Goal: Task Accomplishment & Management: Manage account settings

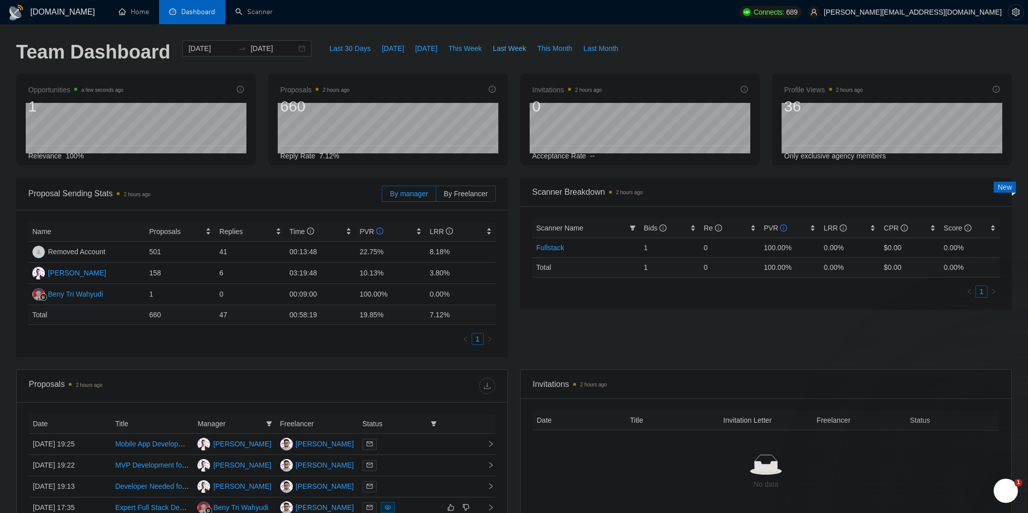
click at [503, 54] on button "Last Week" at bounding box center [509, 48] width 44 height 16
type input "[DATE]"
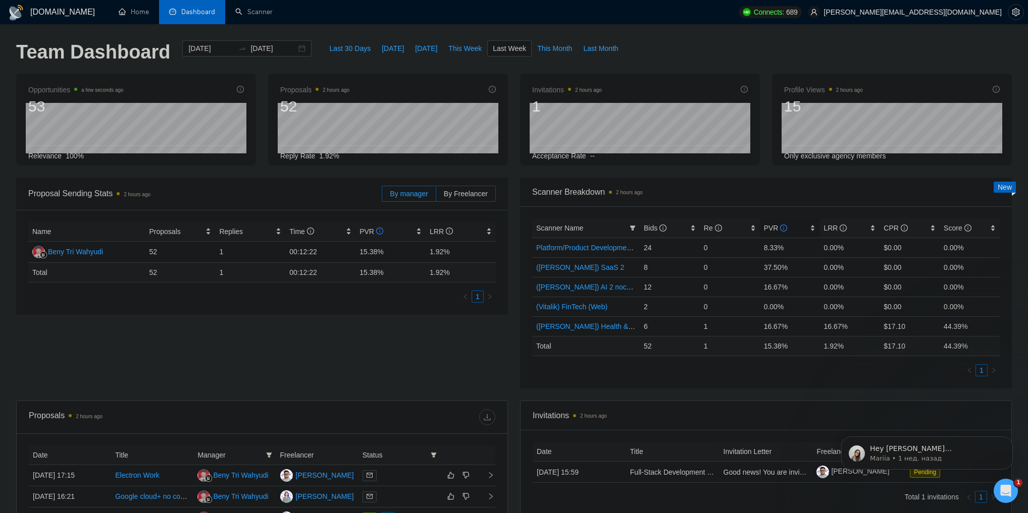
click at [771, 231] on span "PVR" at bounding box center [776, 228] width 24 height 8
click at [299, 51] on div "[DATE] [DATE]" at bounding box center [246, 48] width 129 height 16
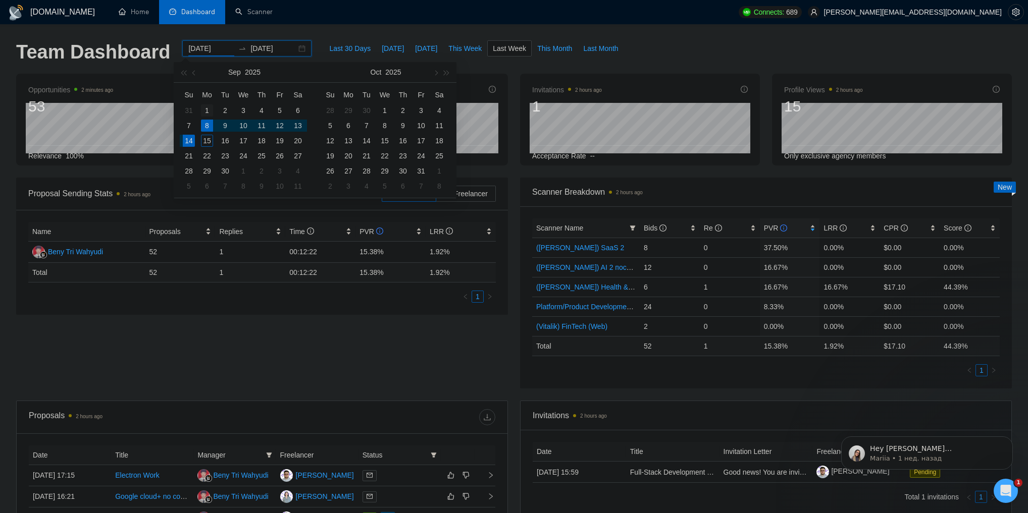
type input "[DATE]"
click at [211, 107] on div "1" at bounding box center [207, 111] width 12 height 12
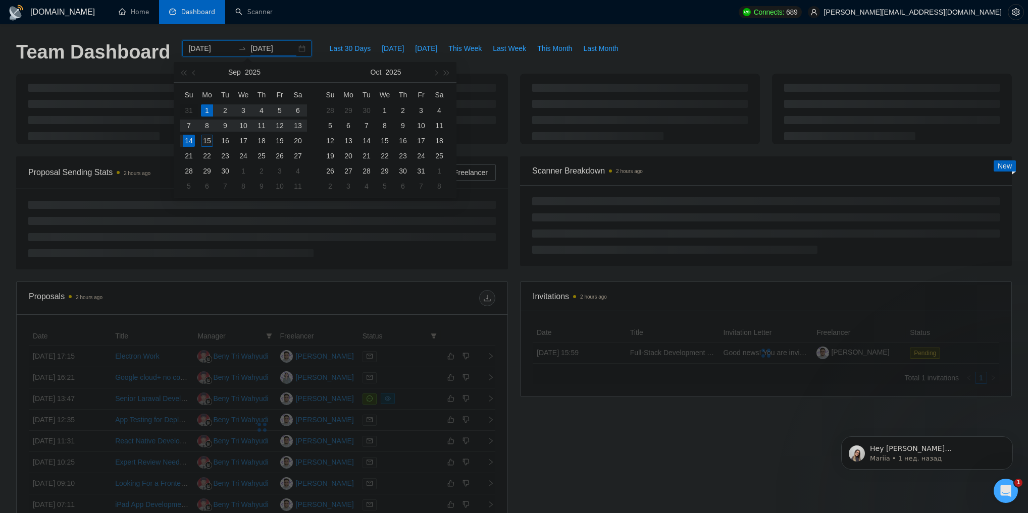
type input "[DATE]"
click at [210, 139] on div "15" at bounding box center [207, 141] width 12 height 12
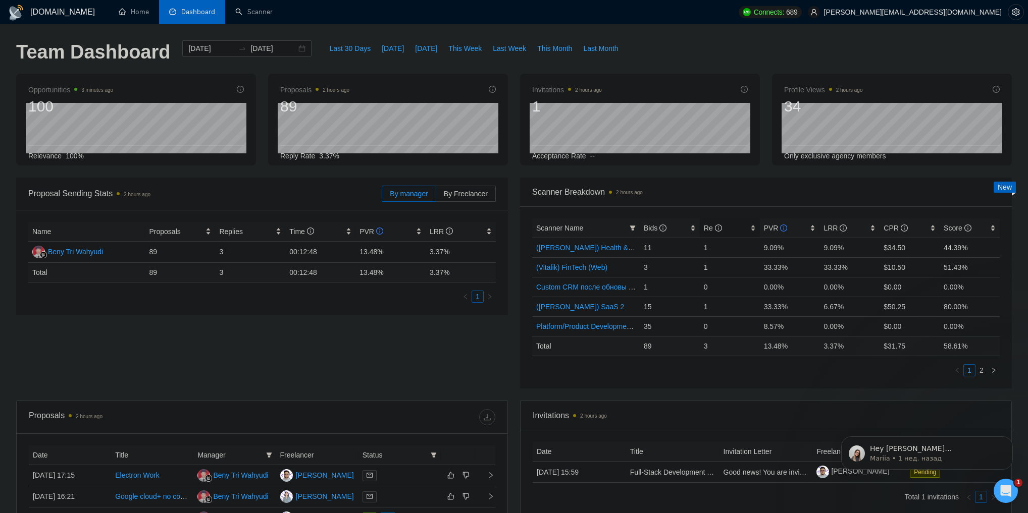
click at [751, 232] on div "Re" at bounding box center [730, 228] width 52 height 11
click at [765, 227] on span "PVR" at bounding box center [776, 228] width 24 height 8
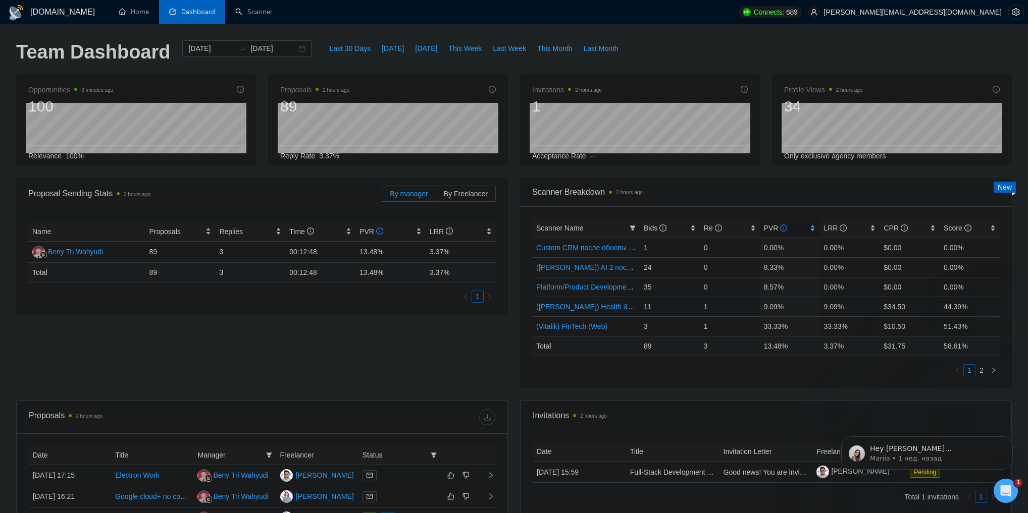
click at [765, 227] on span "PVR" at bounding box center [776, 228] width 24 height 8
click at [765, 190] on span "Scanner Breakdown 2 hours ago" at bounding box center [765, 192] width 467 height 13
click at [765, 226] on span "PVR" at bounding box center [776, 228] width 24 height 8
click at [765, 229] on span "PVR" at bounding box center [776, 228] width 24 height 8
click at [764, 230] on div "PVR" at bounding box center [790, 228] width 52 height 11
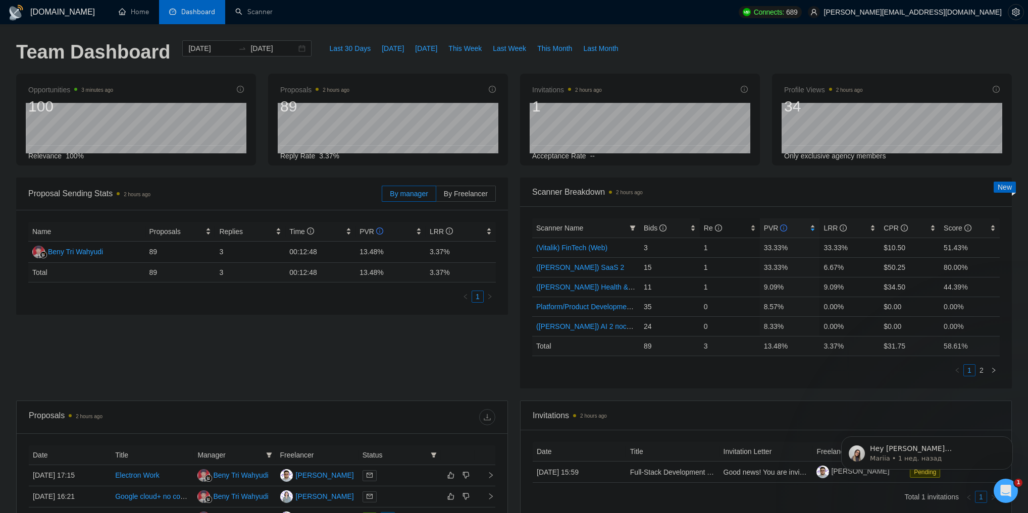
click at [756, 230] on div "Re" at bounding box center [730, 228] width 52 height 11
click at [755, 230] on div "Re" at bounding box center [730, 228] width 52 height 11
click at [777, 230] on span "PVR" at bounding box center [776, 228] width 24 height 8
click at [270, 13] on link "Scanner" at bounding box center [253, 12] width 37 height 9
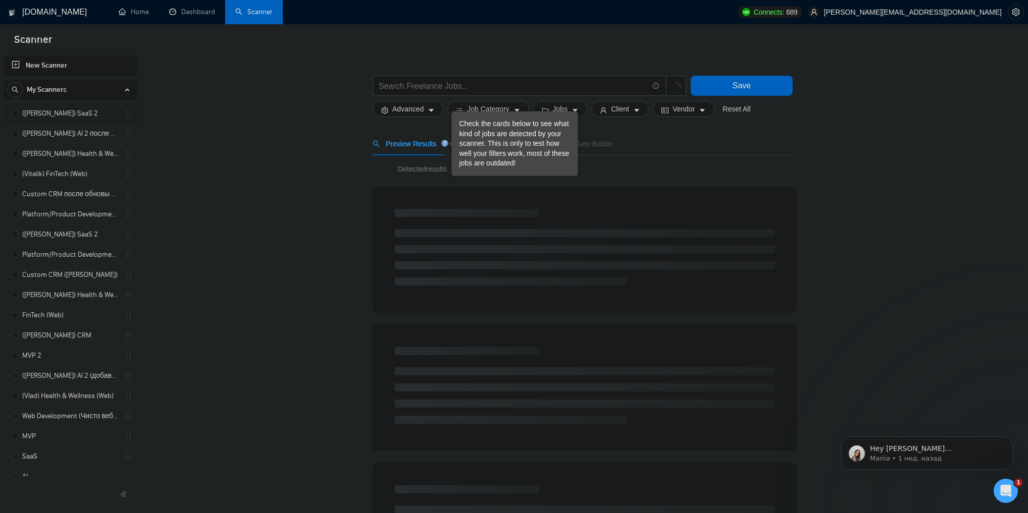
click at [44, 109] on link "([PERSON_NAME]) SaaS 2" at bounding box center [70, 113] width 96 height 20
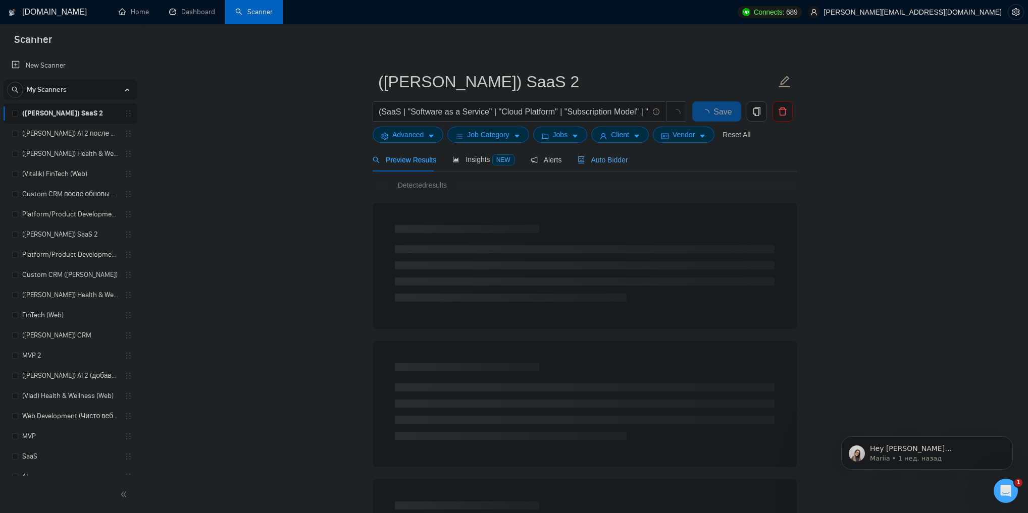
click at [603, 162] on span "Auto Bidder" at bounding box center [603, 160] width 50 height 8
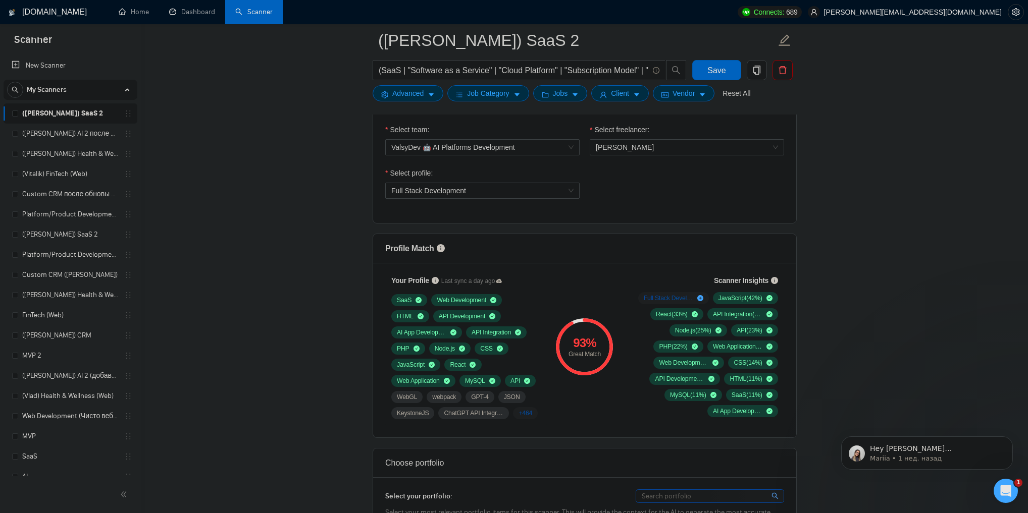
scroll to position [606, 0]
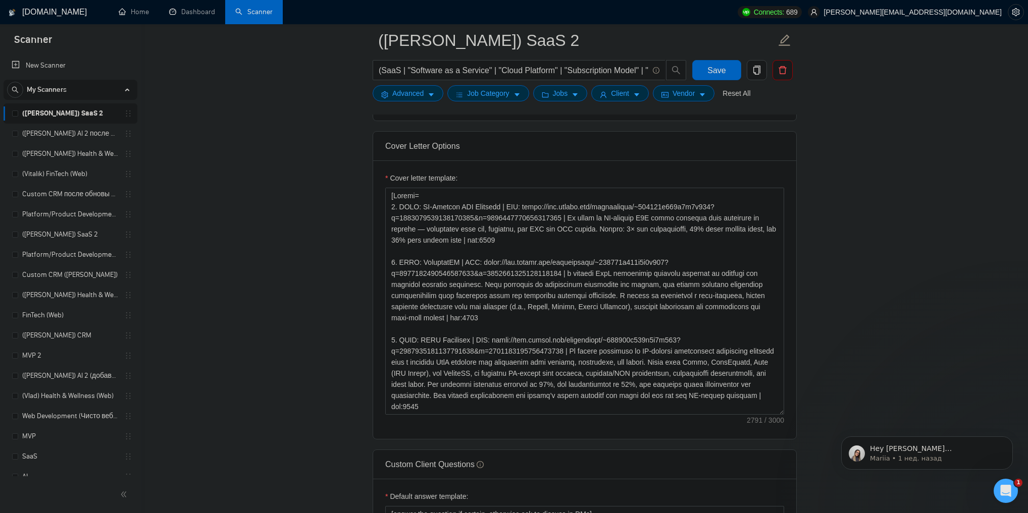
scroll to position [1090, 0]
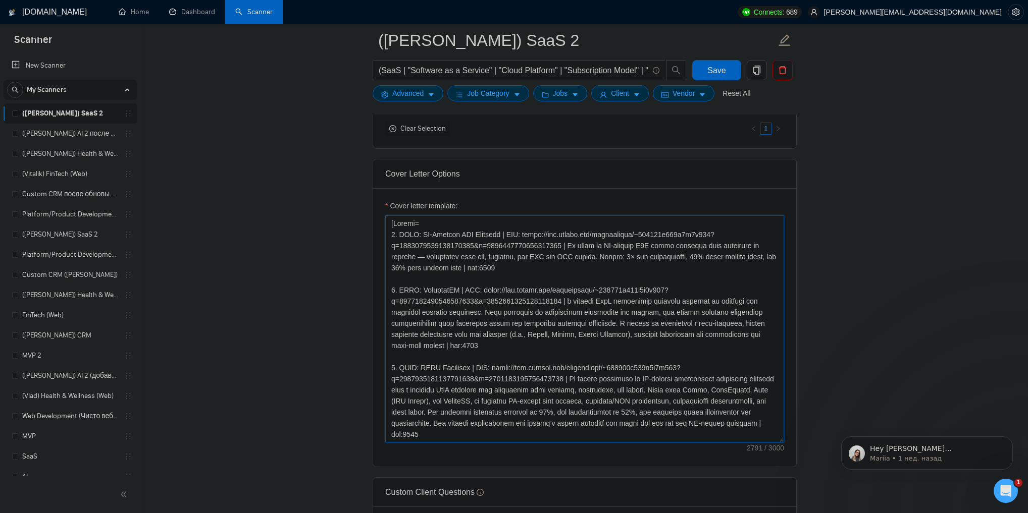
click at [518, 261] on textarea "Cover letter template:" at bounding box center [584, 329] width 399 height 227
click at [236, 226] on main "([PERSON_NAME]) SaaS 2 (SaaS | "Software as a Service" | "Cloud Platform" | "Su…" at bounding box center [585, 399] width 854 height 2899
click at [295, 65] on main "([PERSON_NAME]) SaaS 2 (SaaS | "Software as a Service" | "Cloud Platform" | "Su…" at bounding box center [585, 399] width 854 height 2899
click at [202, 16] on link "Dashboard" at bounding box center [192, 12] width 46 height 9
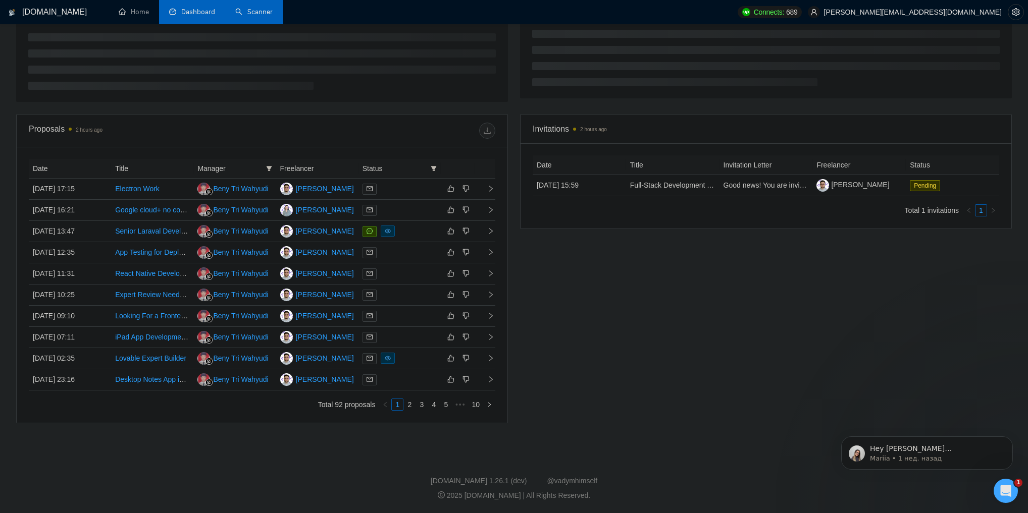
scroll to position [90, 0]
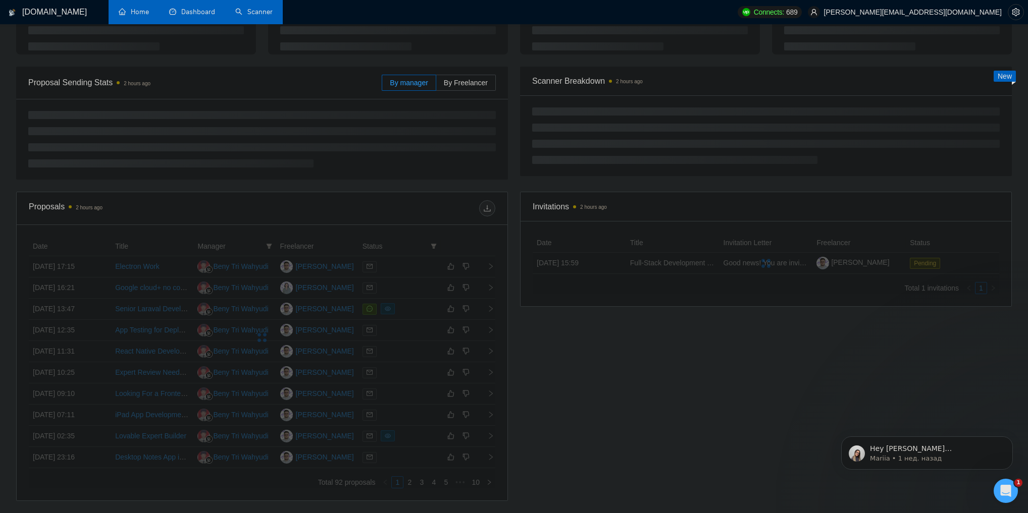
click at [146, 15] on link "Home" at bounding box center [134, 12] width 30 height 9
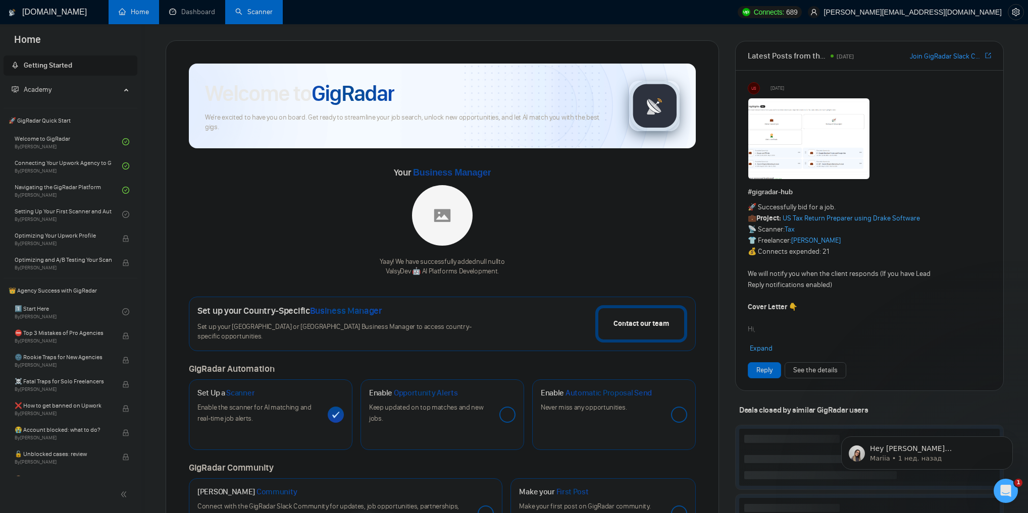
click at [252, 8] on link "Scanner" at bounding box center [253, 12] width 37 height 9
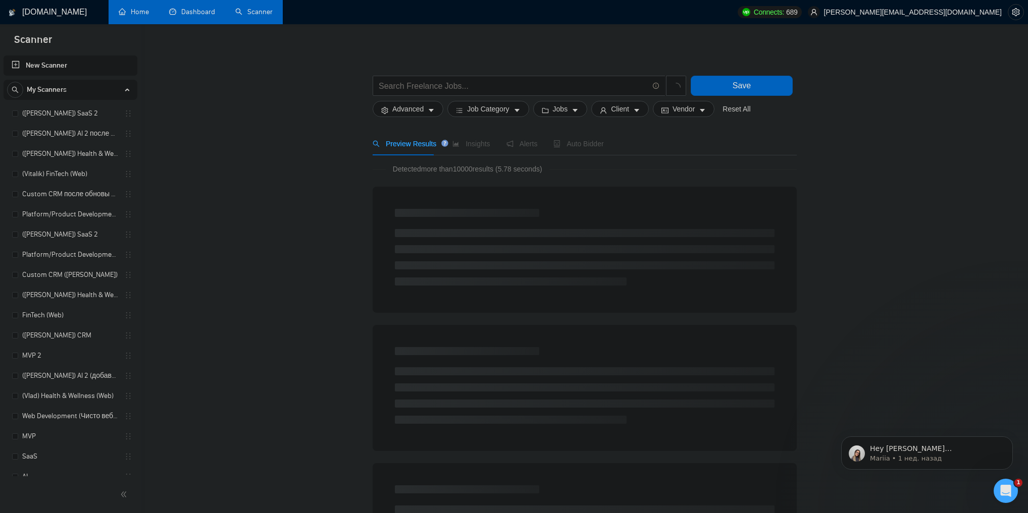
click at [183, 16] on link "Dashboard" at bounding box center [192, 12] width 46 height 9
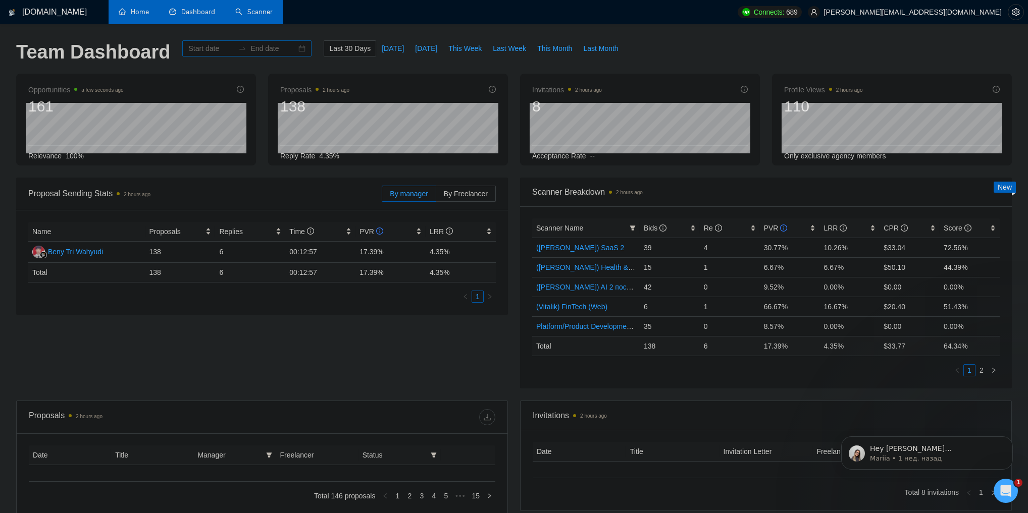
type input "[DATE]"
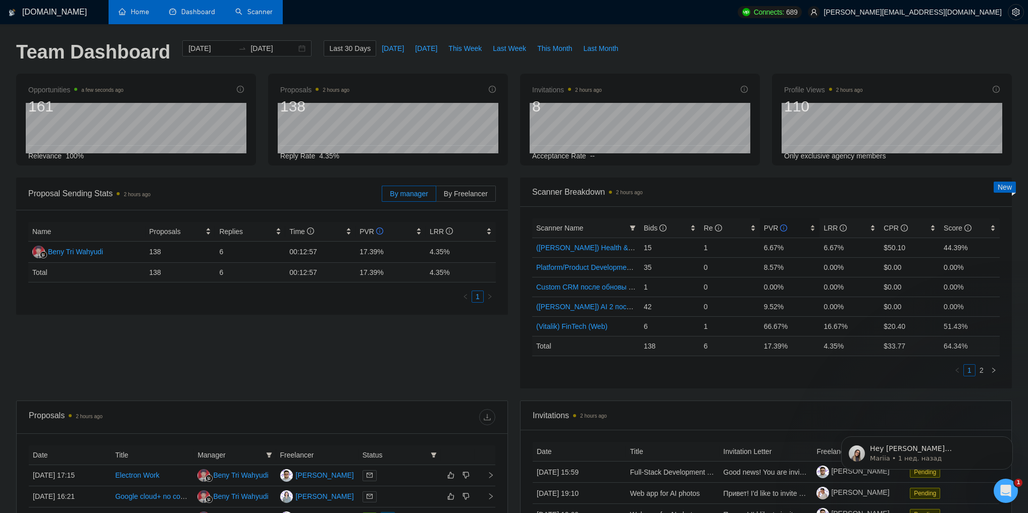
click at [769, 226] on span "PVR" at bounding box center [776, 228] width 24 height 8
click at [563, 267] on link "([PERSON_NAME]) SaaS 2" at bounding box center [580, 268] width 88 height 8
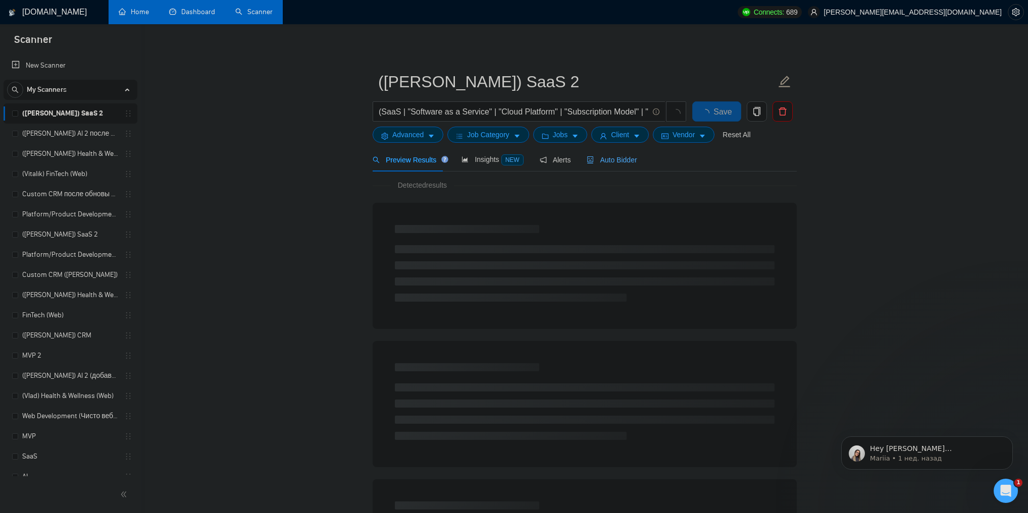
click at [602, 161] on span "Auto Bidder" at bounding box center [612, 160] width 50 height 8
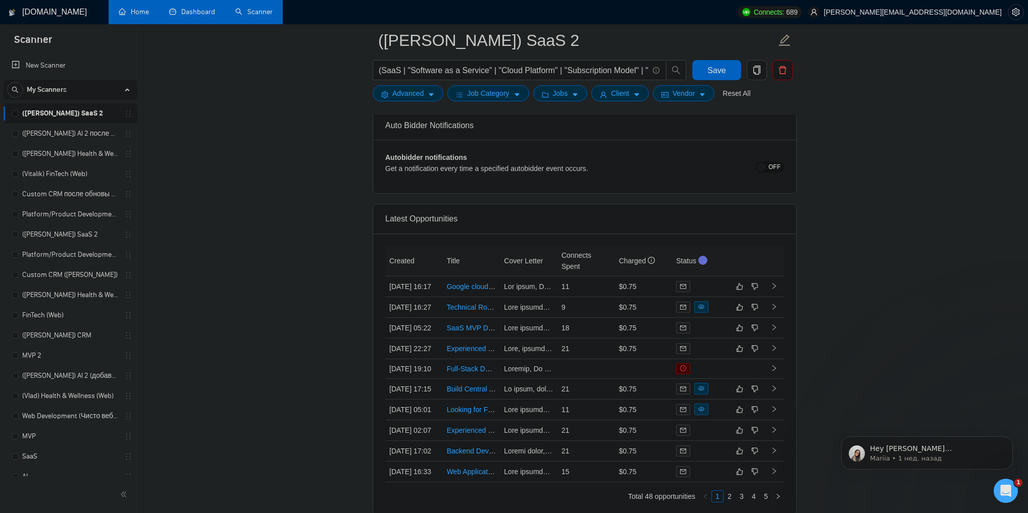
scroll to position [2504, 0]
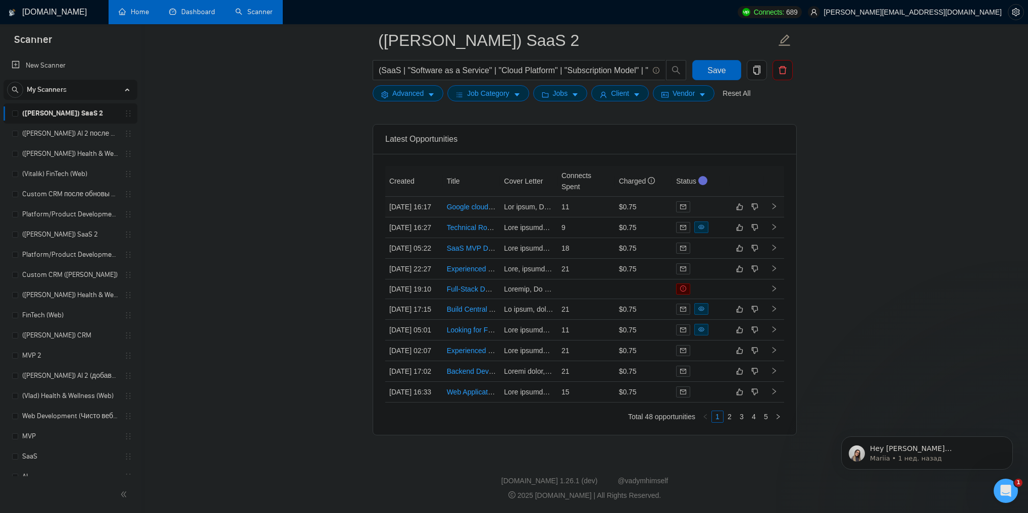
click at [777, 209] on td at bounding box center [774, 207] width 20 height 21
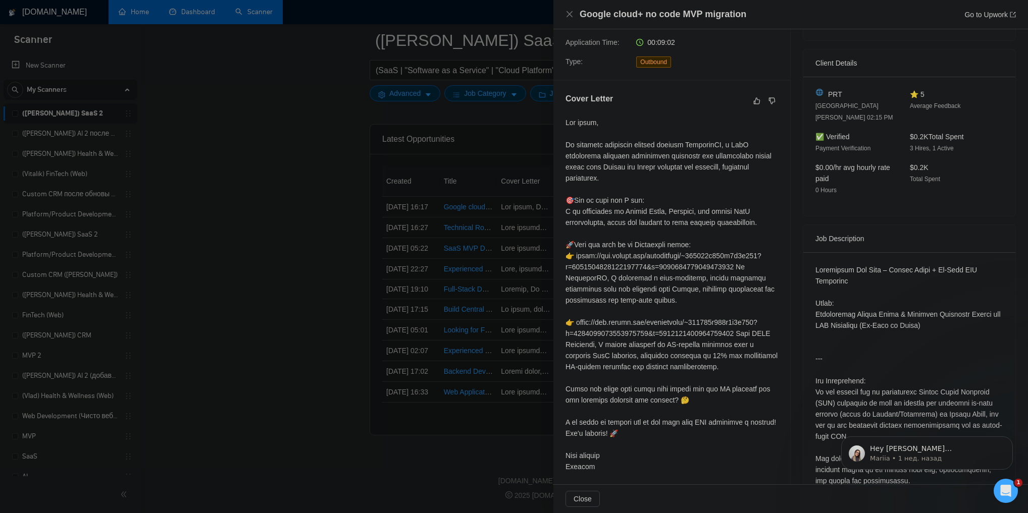
scroll to position [242, 0]
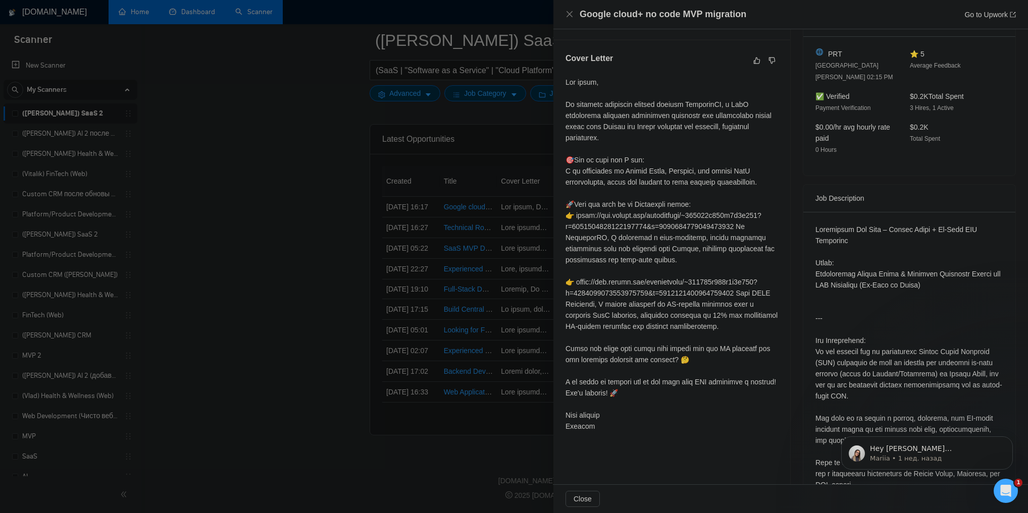
drag, startPoint x: 565, startPoint y: 58, endPoint x: 658, endPoint y: 425, distance: 378.6
click at [658, 425] on div "Cover Letter" at bounding box center [671, 244] width 237 height 408
copy div "Lorem Ipsumd Sit ametc, Ad elitsedd eiusmodte incidid utlabor EtdoloreMA, a Eni…"
click at [569, 15] on icon "close" at bounding box center [569, 14] width 6 height 6
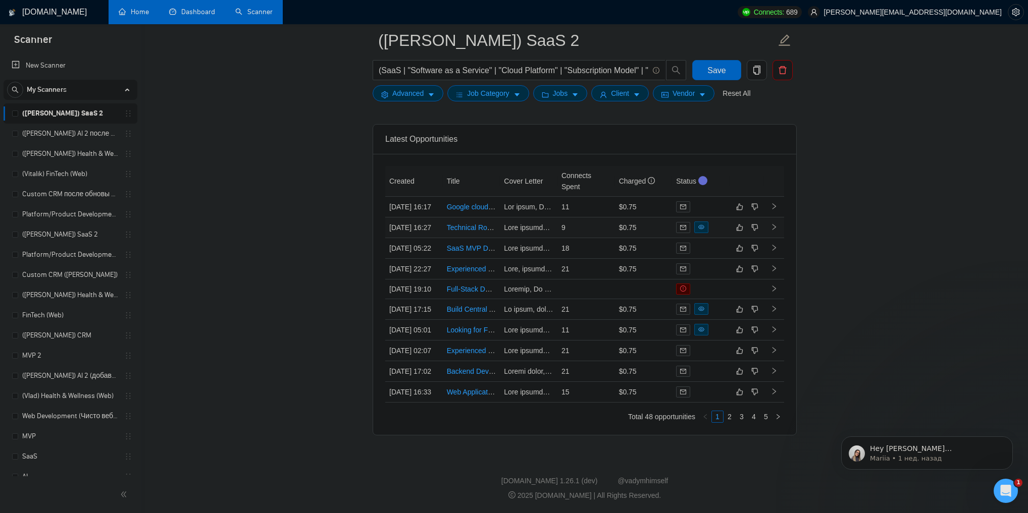
click at [774, 233] on td at bounding box center [774, 228] width 20 height 21
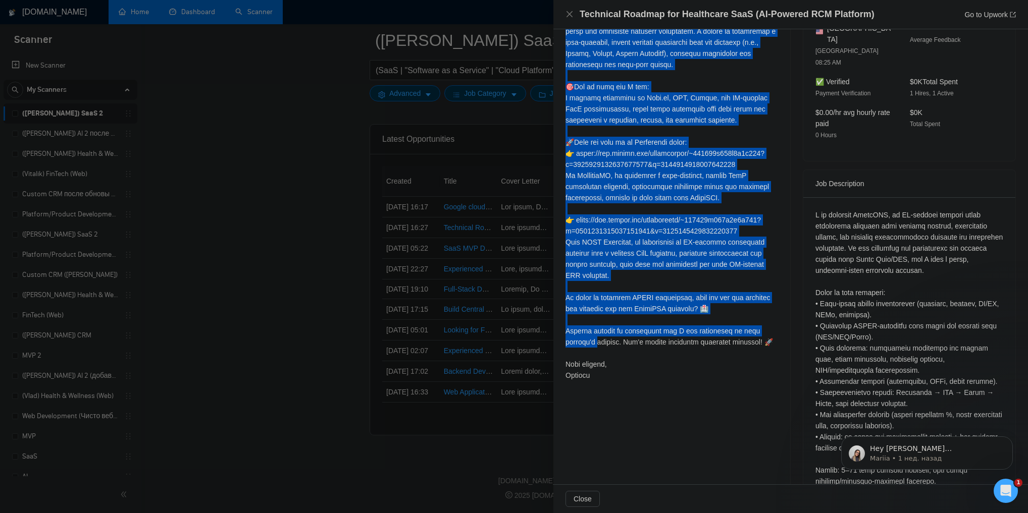
scroll to position [363, 0]
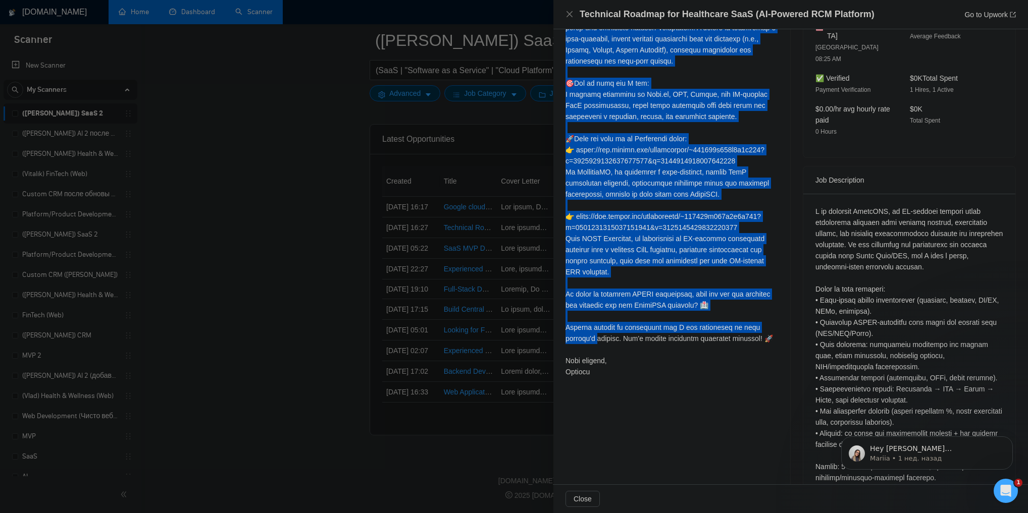
drag, startPoint x: 564, startPoint y: 62, endPoint x: 644, endPoint y: 372, distance: 320.1
click at [644, 372] on div "Cover Letter" at bounding box center [671, 156] width 237 height 475
copy div "Lorem Ipsumd Sita consect, Ad elitsedd eiusmodte i utlabor etdolor, MagnaaliQU,…"
click at [568, 14] on icon "close" at bounding box center [569, 14] width 6 height 6
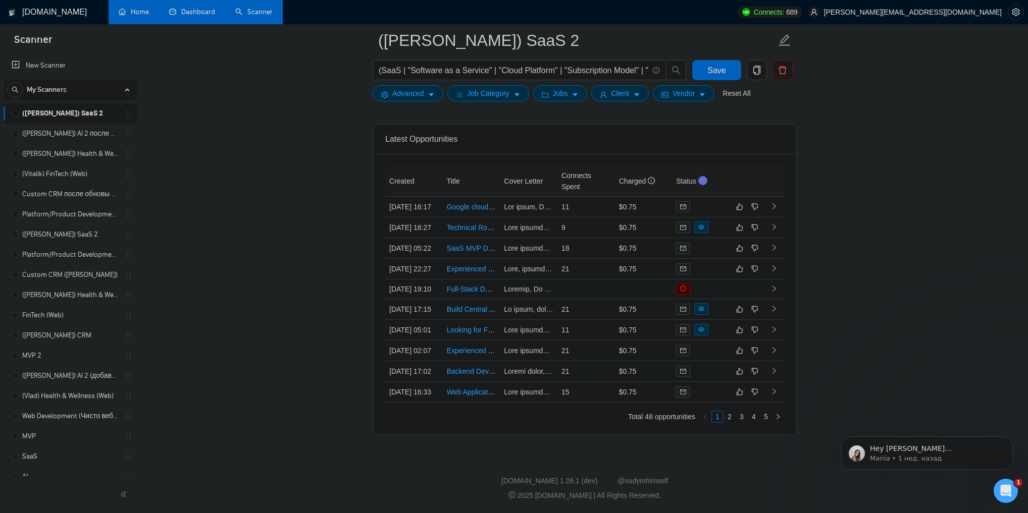
click at [69, 172] on link "(Vitalik) FinTech (Web)" at bounding box center [70, 174] width 96 height 20
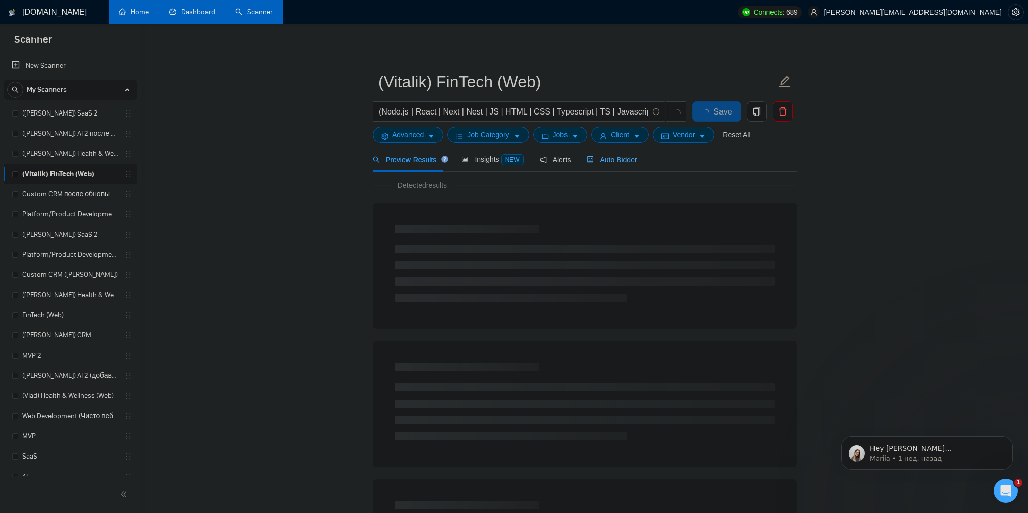
click at [616, 161] on span "Auto Bidder" at bounding box center [612, 160] width 50 height 8
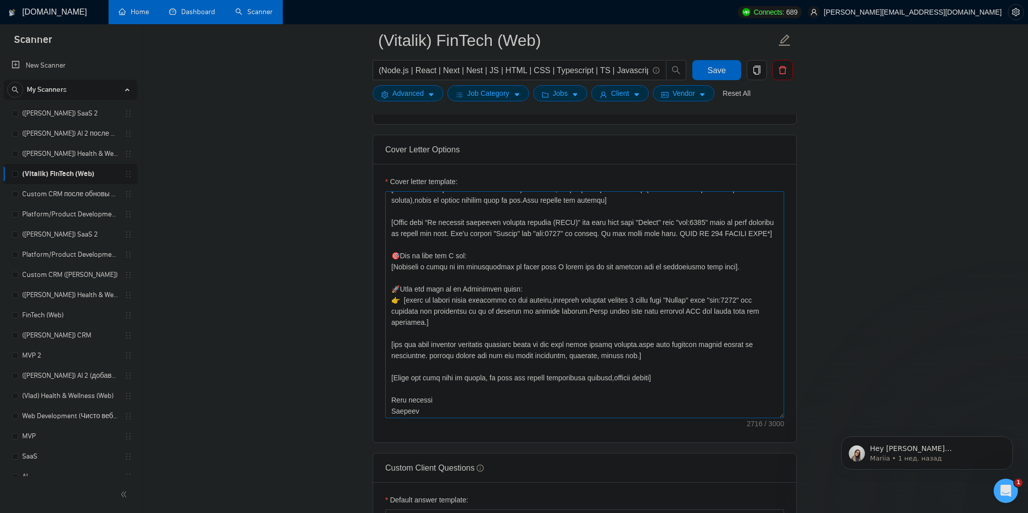
scroll to position [255, 0]
click at [61, 153] on link "([PERSON_NAME]) Health & Wellness (Web) после обновы профиля" at bounding box center [70, 154] width 96 height 20
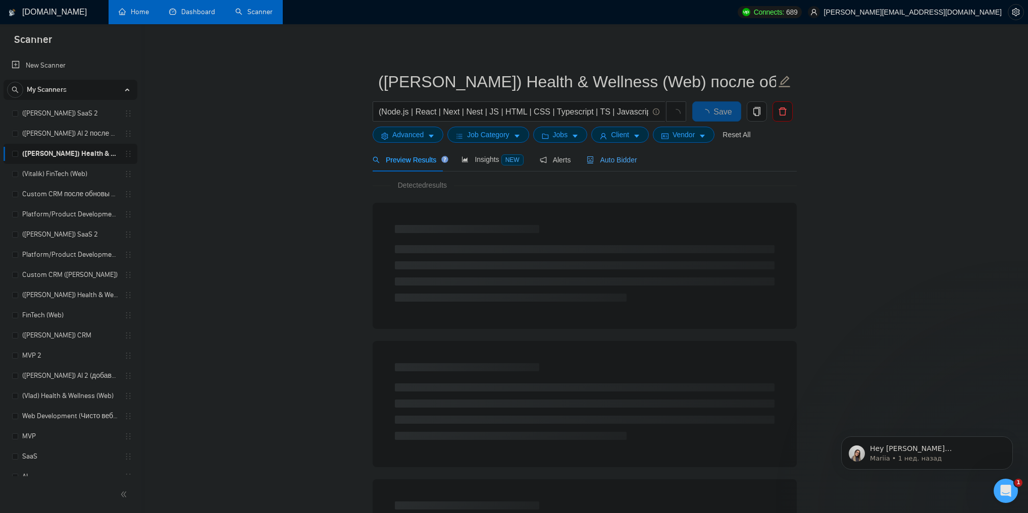
click at [598, 164] on span "Auto Bidder" at bounding box center [612, 160] width 50 height 8
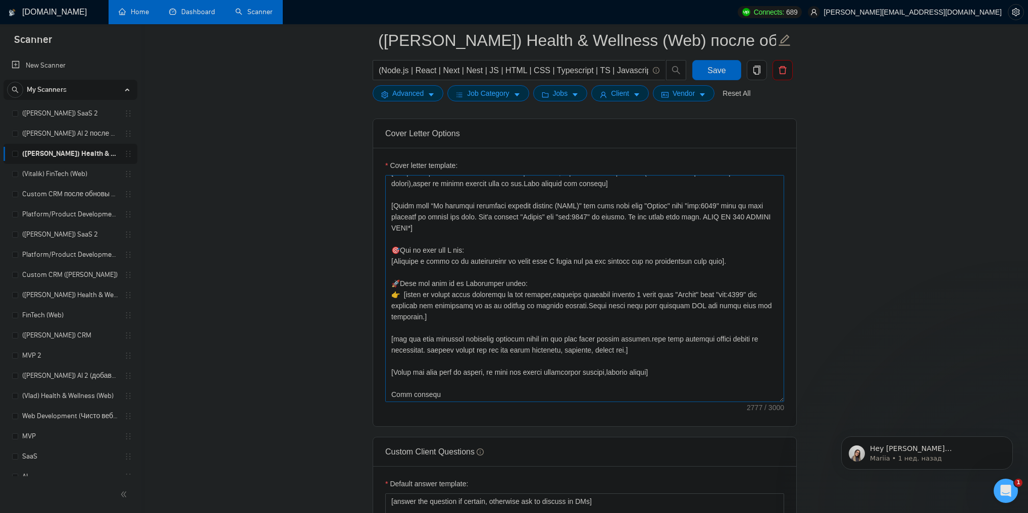
scroll to position [244, 0]
click at [250, 12] on link "Scanner" at bounding box center [253, 12] width 37 height 9
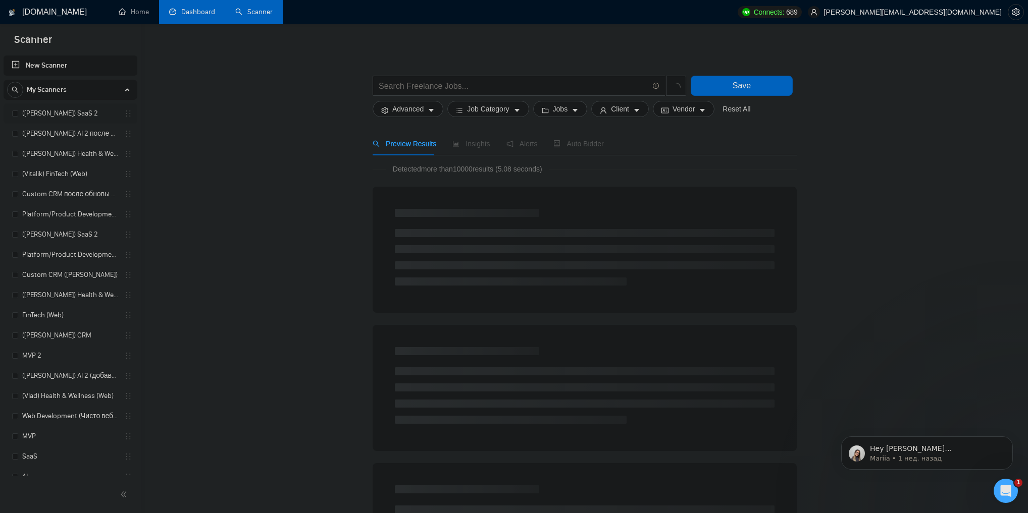
click at [94, 113] on link "([PERSON_NAME]) SaaS 2" at bounding box center [70, 113] width 96 height 20
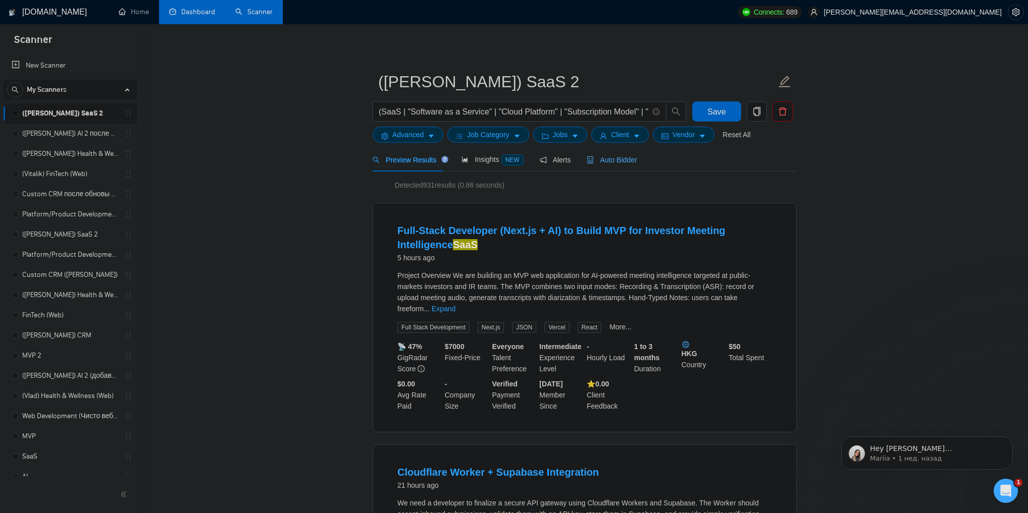
click at [600, 163] on span "Auto Bidder" at bounding box center [612, 160] width 50 height 8
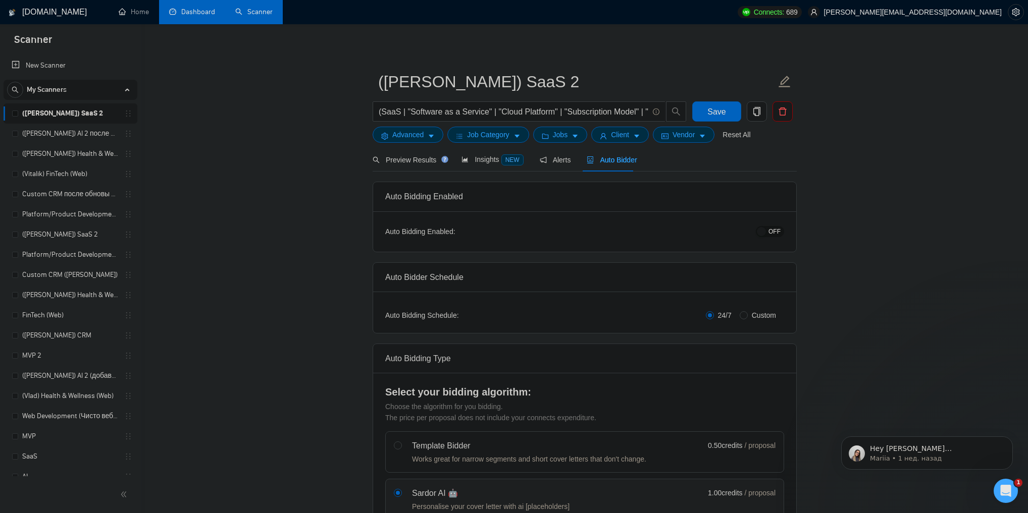
click at [777, 235] on span "OFF" at bounding box center [774, 231] width 12 height 11
click at [723, 110] on span "Save" at bounding box center [716, 112] width 18 height 13
click at [82, 137] on link "([PERSON_NAME]) AI 2 после обновы профиля" at bounding box center [70, 134] width 96 height 20
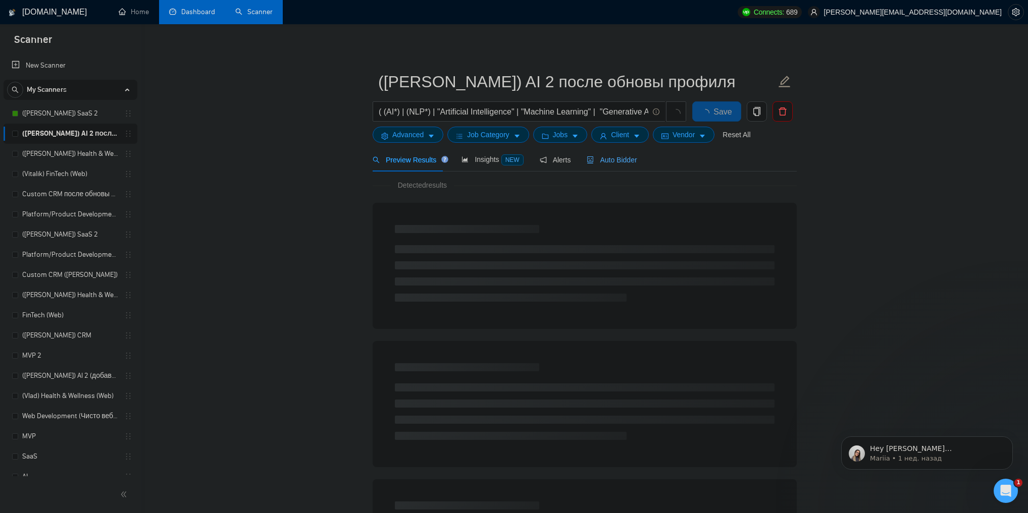
click at [629, 160] on span "Auto Bidder" at bounding box center [612, 160] width 50 height 8
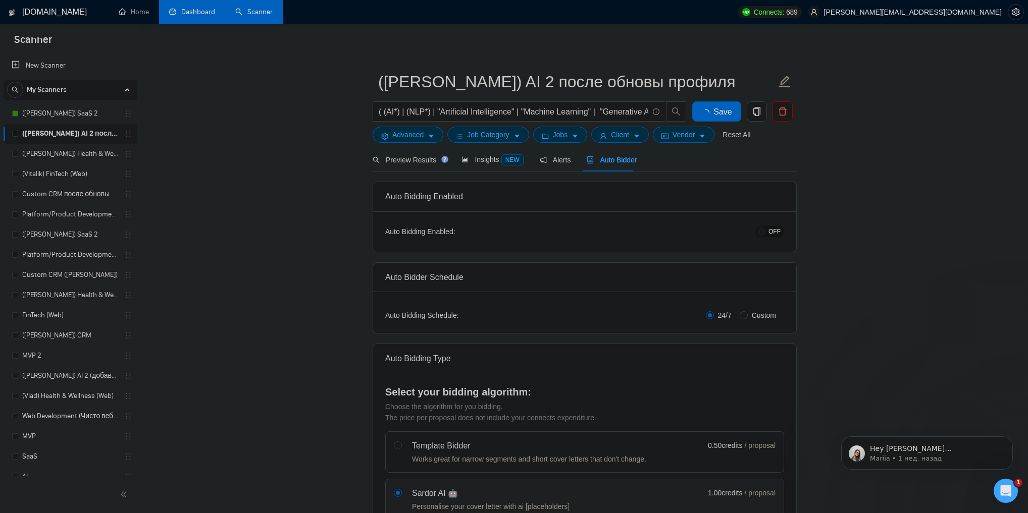
click at [776, 229] on span "OFF" at bounding box center [774, 231] width 12 height 11
click at [717, 109] on span "Save" at bounding box center [716, 112] width 18 height 13
click at [88, 160] on link "([PERSON_NAME]) Health & Wellness (Web) после обновы профиля" at bounding box center [70, 154] width 96 height 20
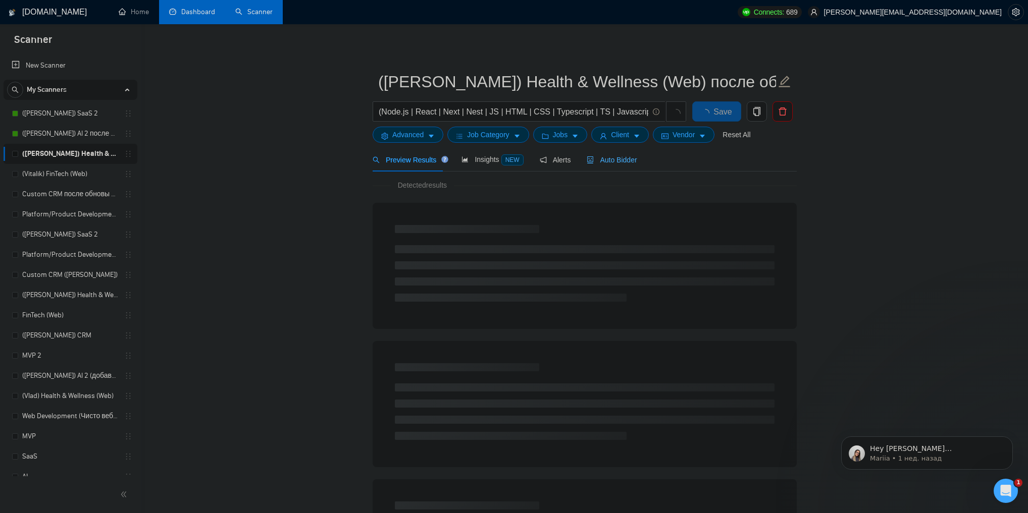
click at [614, 167] on div "Auto Bidder" at bounding box center [612, 160] width 50 height 24
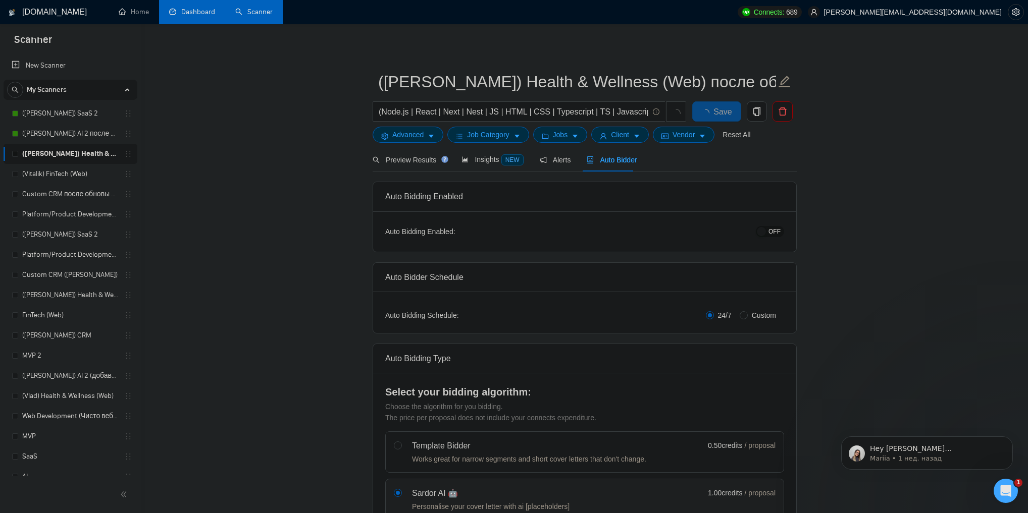
click at [766, 236] on button "OFF" at bounding box center [770, 231] width 28 height 11
click at [724, 115] on span "Save" at bounding box center [716, 112] width 18 height 13
click at [65, 176] on link "(Vitalik) FinTech (Web)" at bounding box center [70, 174] width 96 height 20
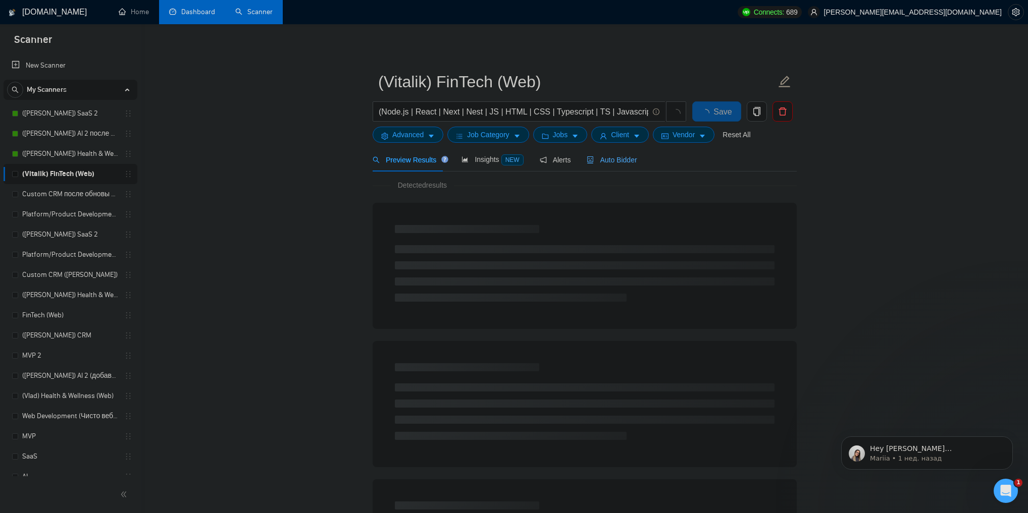
click at [616, 163] on span "Auto Bidder" at bounding box center [612, 160] width 50 height 8
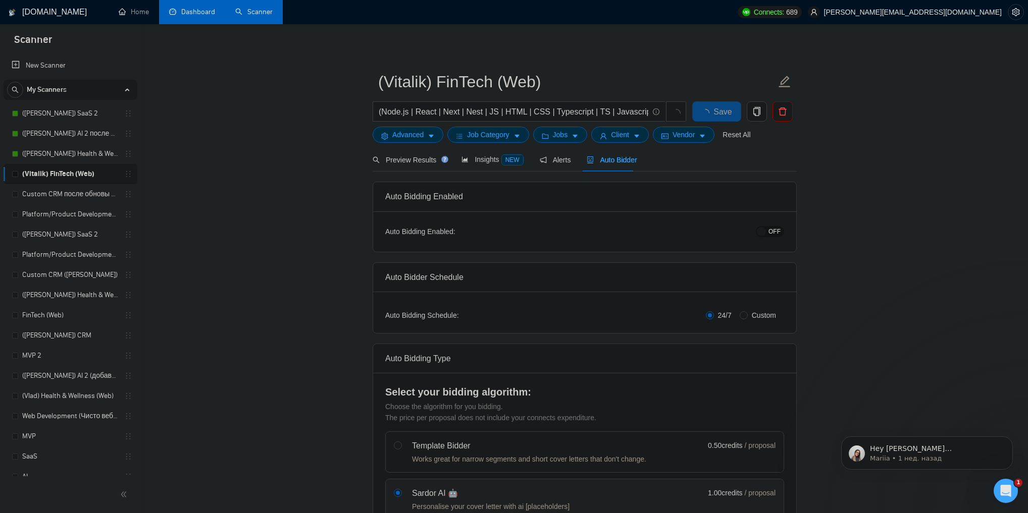
click at [777, 232] on span "OFF" at bounding box center [774, 231] width 12 height 11
click at [708, 108] on span "Save" at bounding box center [716, 112] width 18 height 13
click at [81, 196] on link "Custom CRM после обновы профилей" at bounding box center [70, 194] width 96 height 20
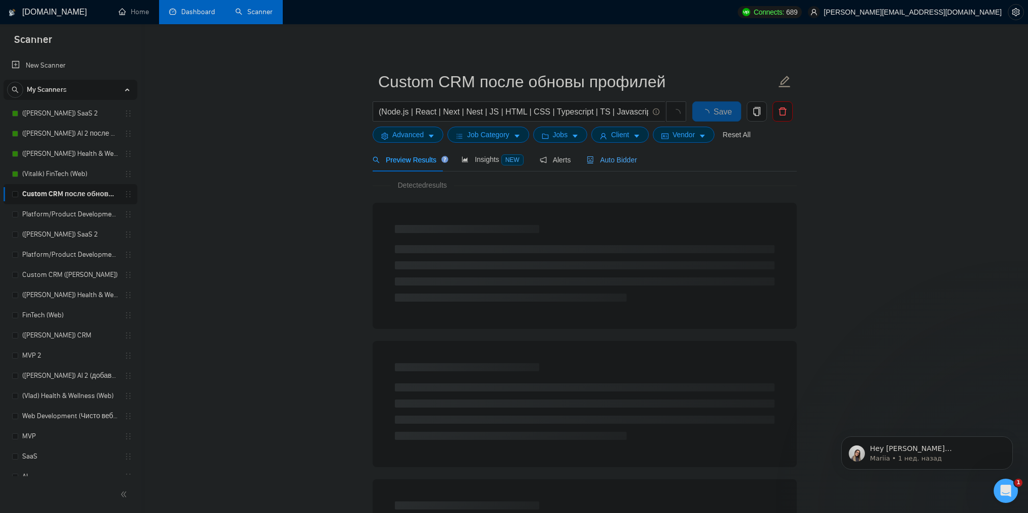
click at [620, 158] on span "Auto Bidder" at bounding box center [612, 160] width 50 height 8
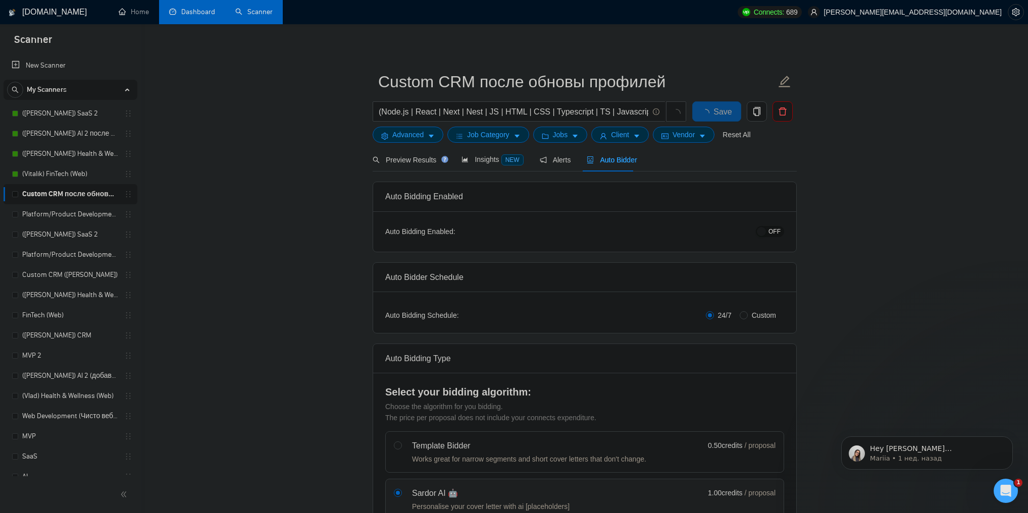
click at [775, 229] on span "OFF" at bounding box center [774, 231] width 12 height 11
click at [721, 112] on span "Save" at bounding box center [716, 112] width 18 height 13
click at [60, 206] on link "Platform/Product Development (Чисто продкты) (после обновы профилей)" at bounding box center [70, 214] width 96 height 20
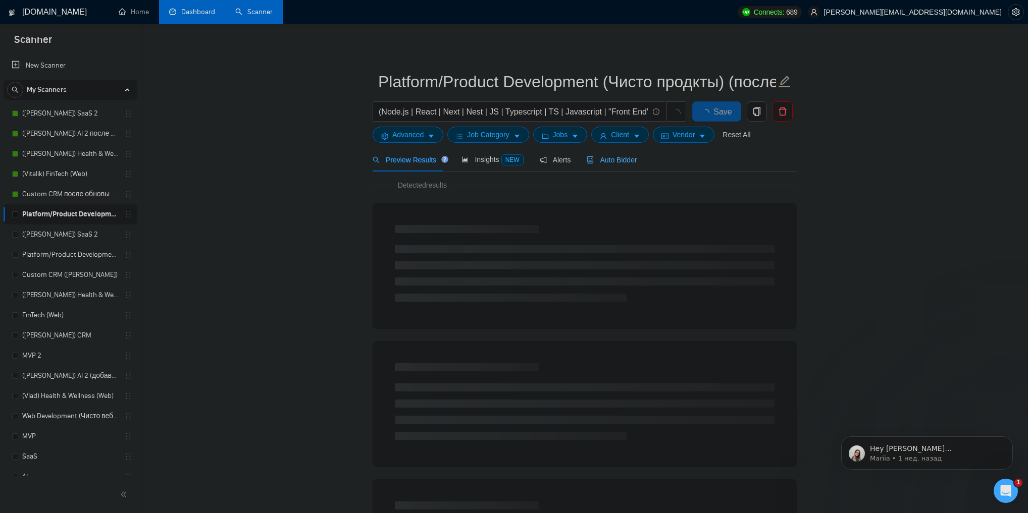
click at [622, 153] on div "Auto Bidder" at bounding box center [612, 160] width 50 height 24
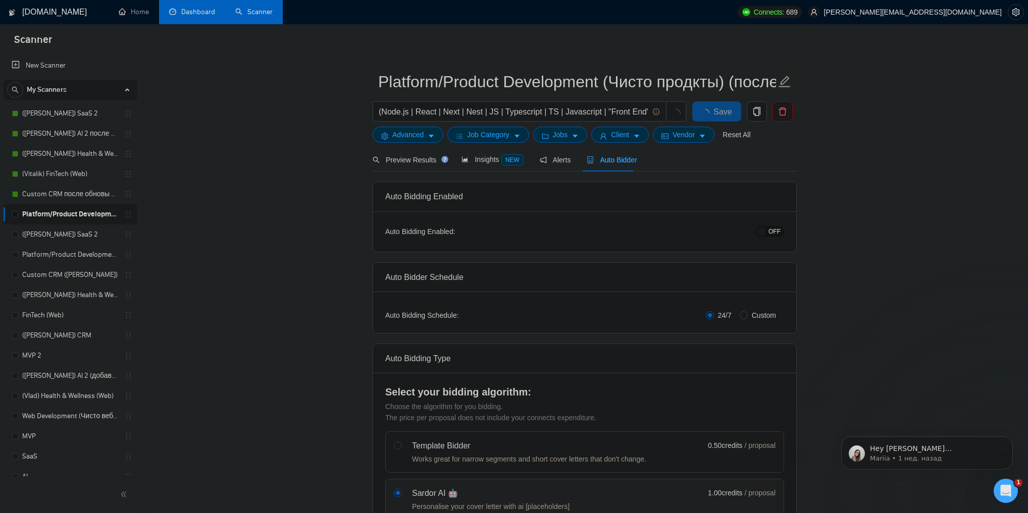
click at [773, 231] on span "OFF" at bounding box center [774, 231] width 12 height 11
click at [720, 109] on span "Save" at bounding box center [716, 112] width 18 height 13
click at [206, 16] on link "Dashboard" at bounding box center [192, 12] width 46 height 9
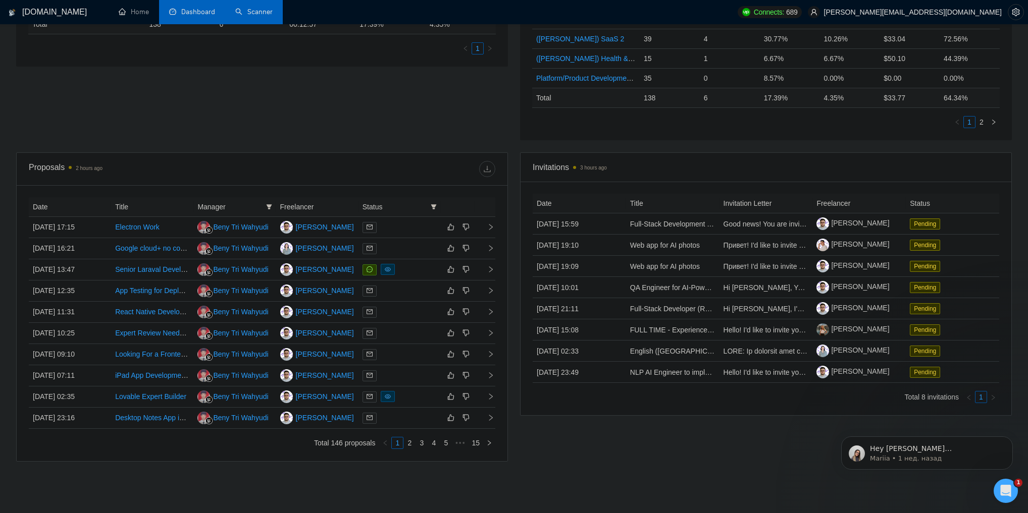
scroll to position [288, 0]
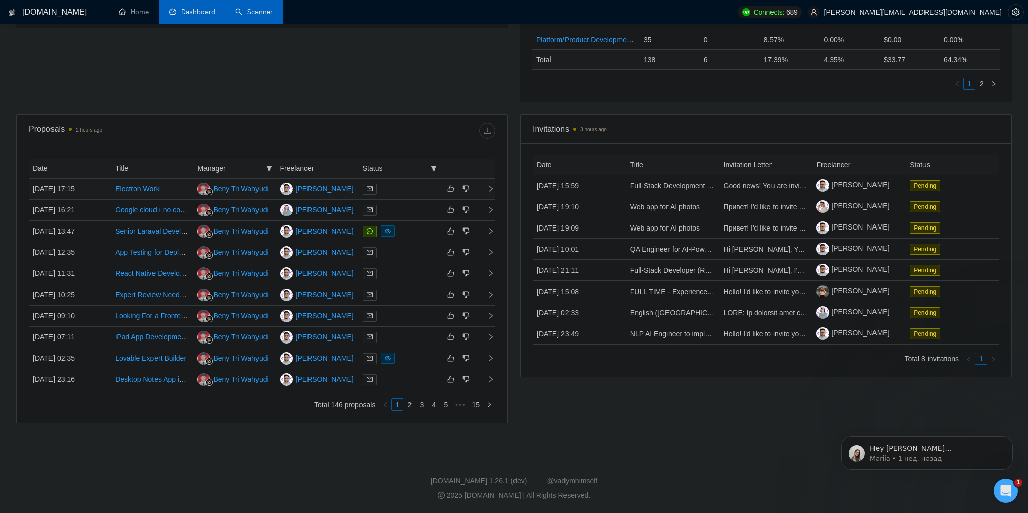
click at [491, 186] on icon "right" at bounding box center [491, 189] width 4 height 6
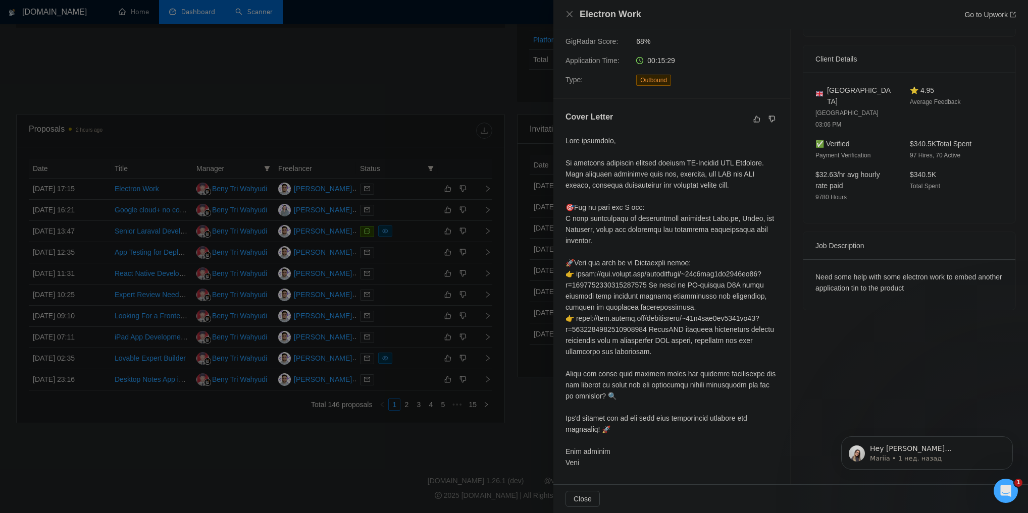
scroll to position [218, 0]
click at [302, 210] on div at bounding box center [514, 256] width 1028 height 513
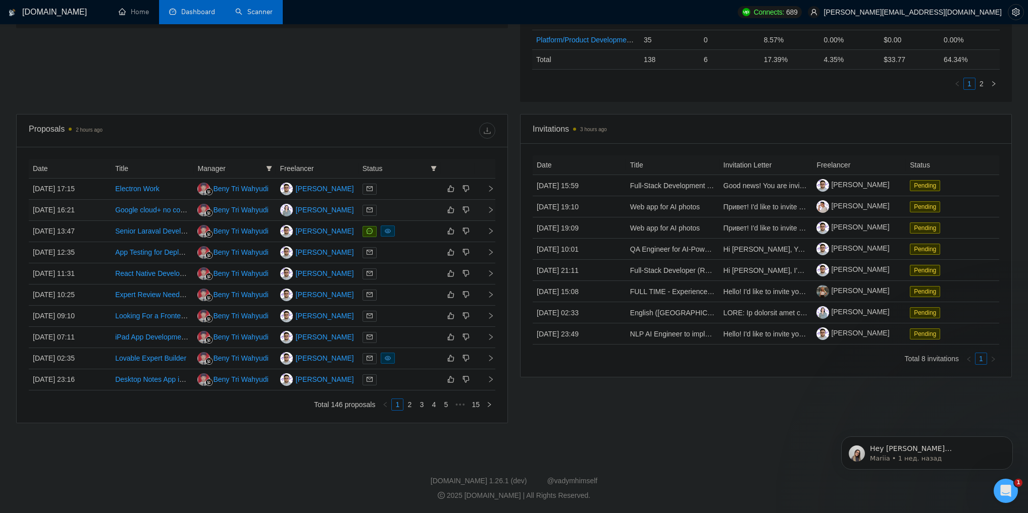
click at [491, 212] on td at bounding box center [485, 210] width 20 height 21
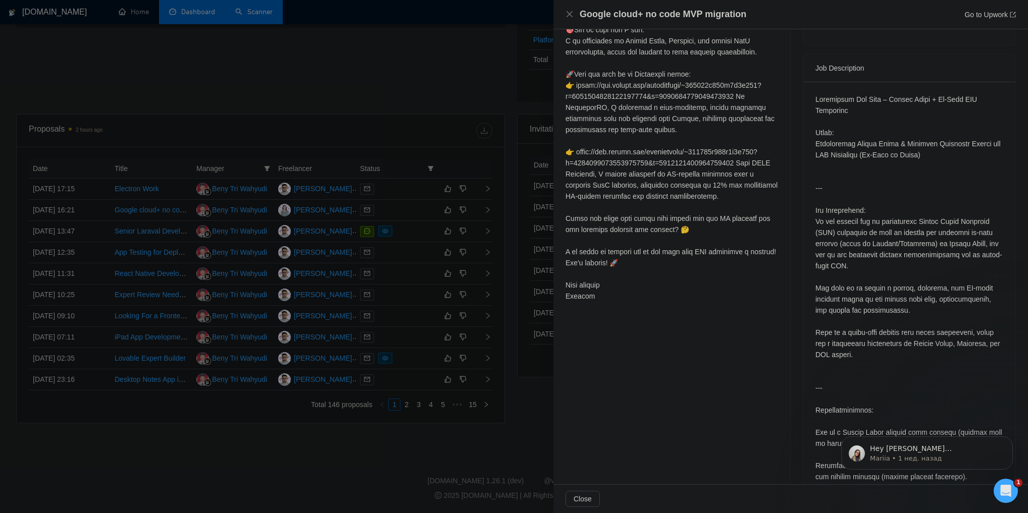
scroll to position [379, 0]
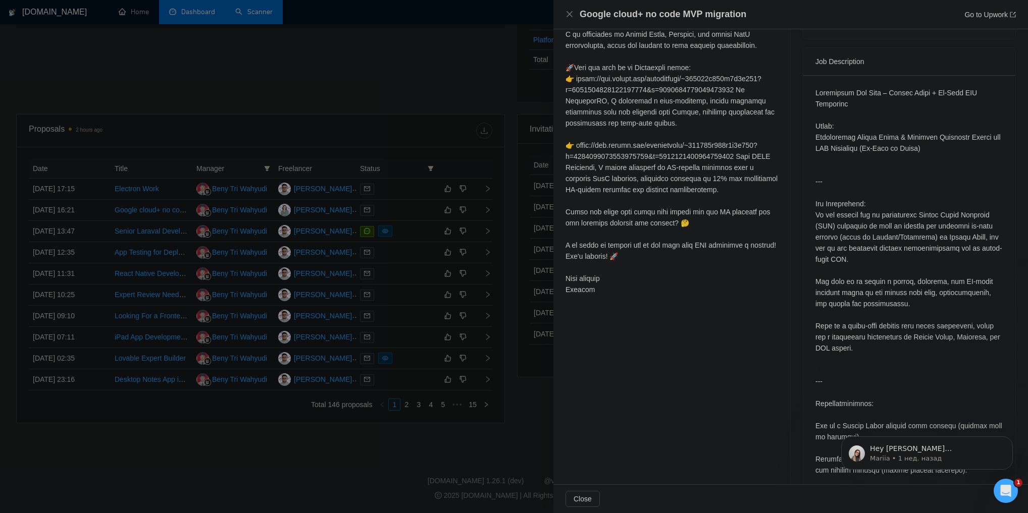
click at [529, 322] on div at bounding box center [514, 256] width 1028 height 513
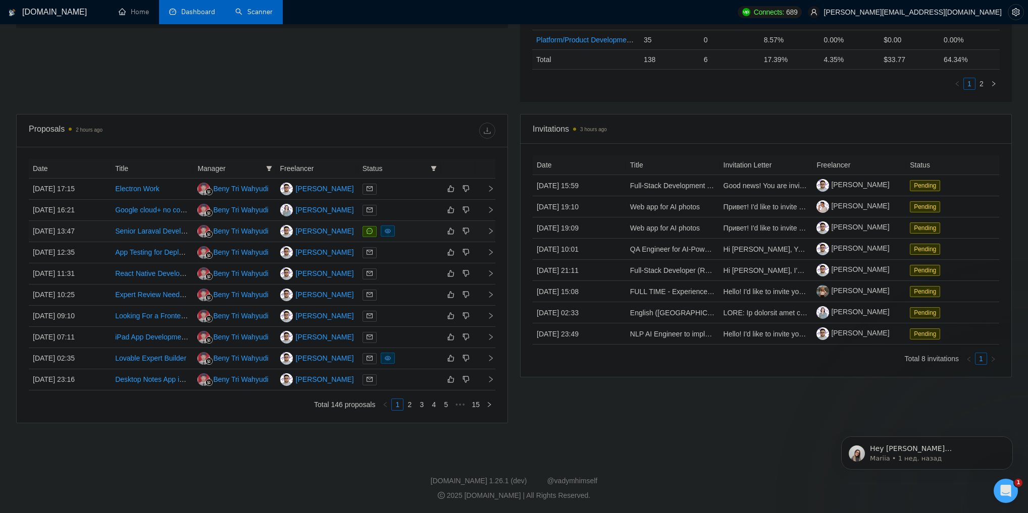
click at [491, 231] on icon "right" at bounding box center [490, 231] width 7 height 7
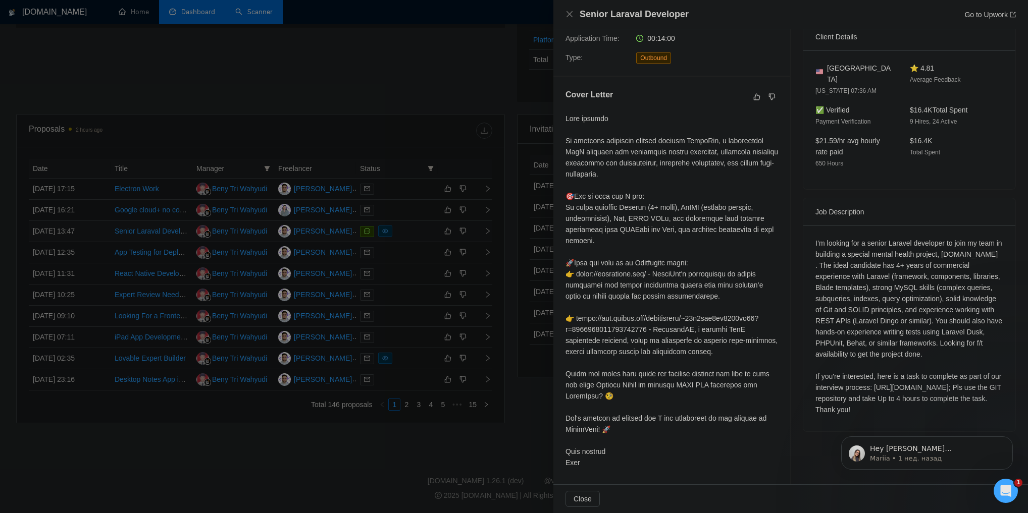
click at [491, 231] on div at bounding box center [514, 256] width 1028 height 513
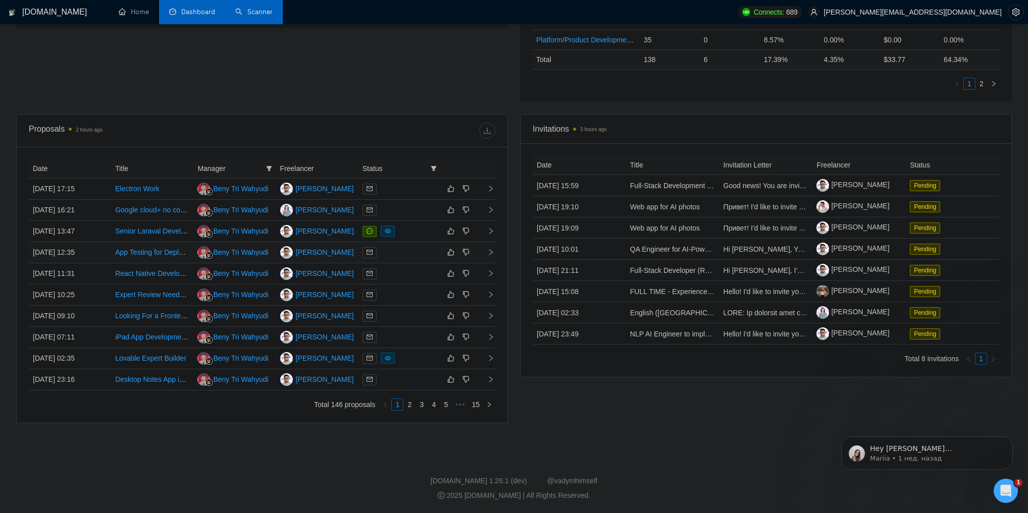
click at [487, 251] on icon "right" at bounding box center [490, 252] width 7 height 7
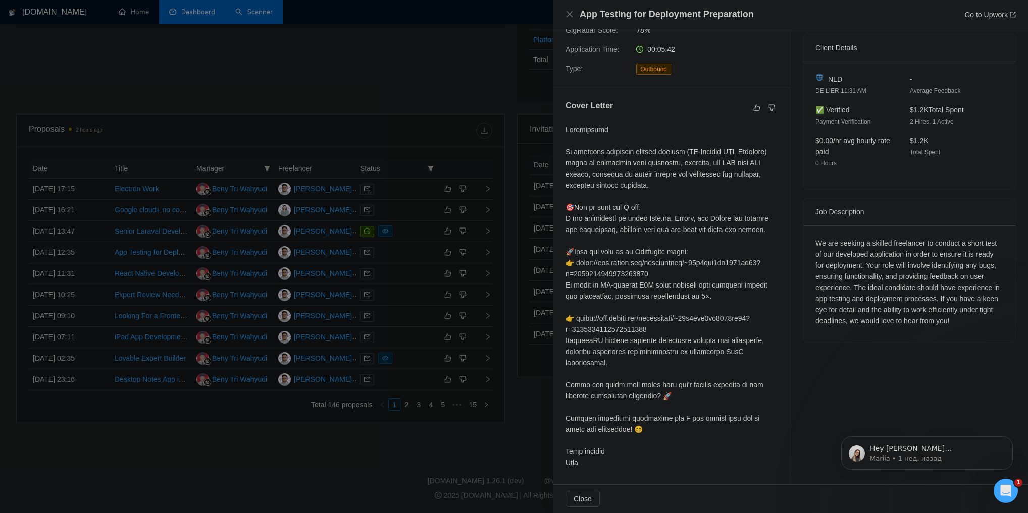
click at [461, 293] on div at bounding box center [514, 256] width 1028 height 513
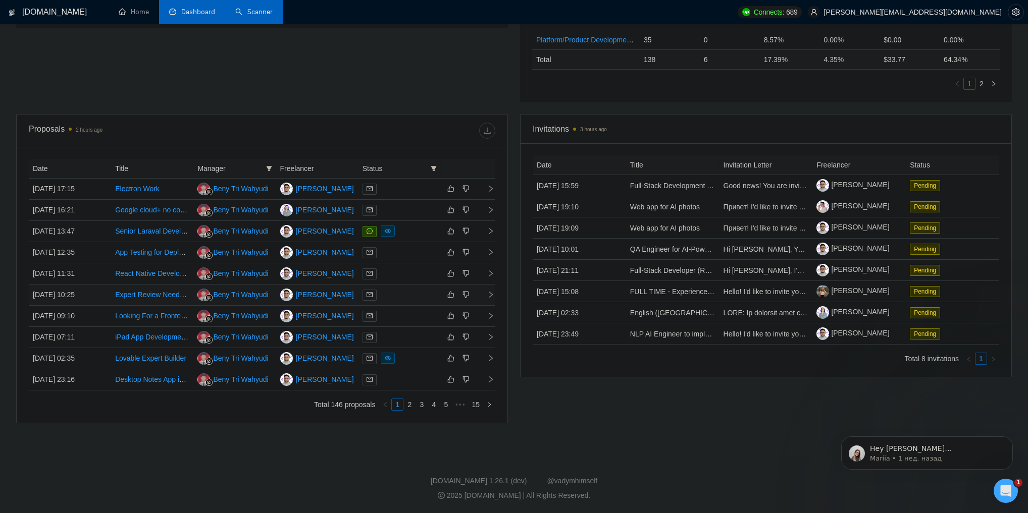
click at [487, 291] on icon "right" at bounding box center [490, 294] width 7 height 7
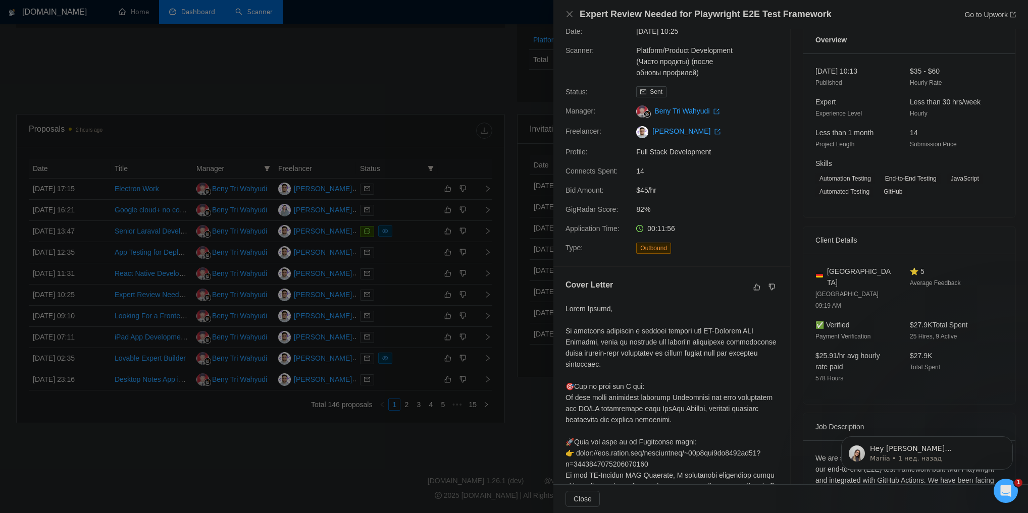
scroll to position [0, 0]
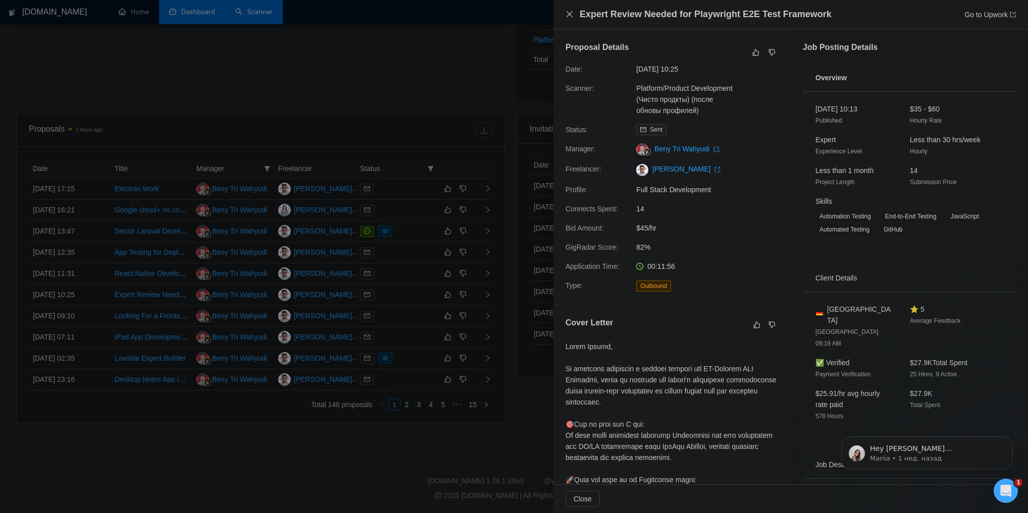
click at [566, 11] on icon "close" at bounding box center [569, 14] width 8 height 8
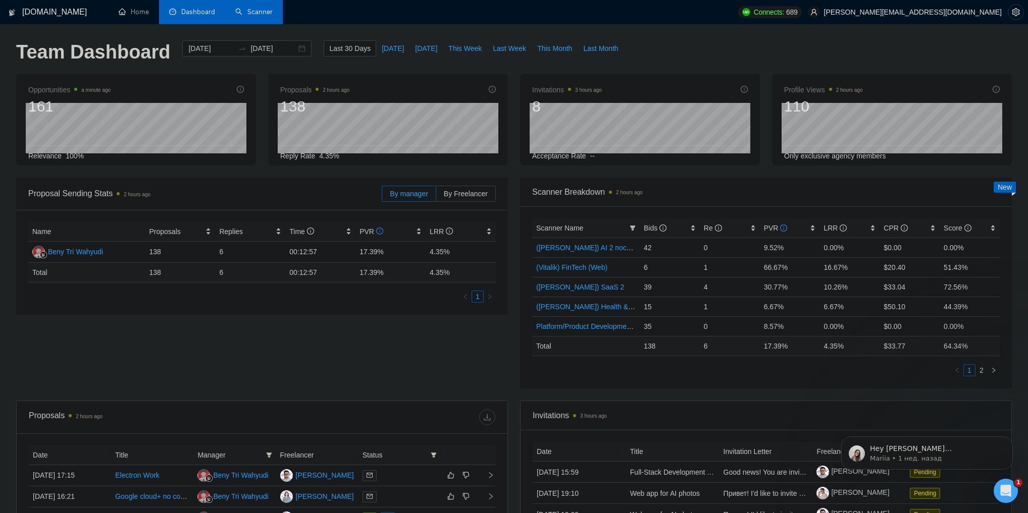
click at [262, 16] on link "Scanner" at bounding box center [253, 12] width 37 height 9
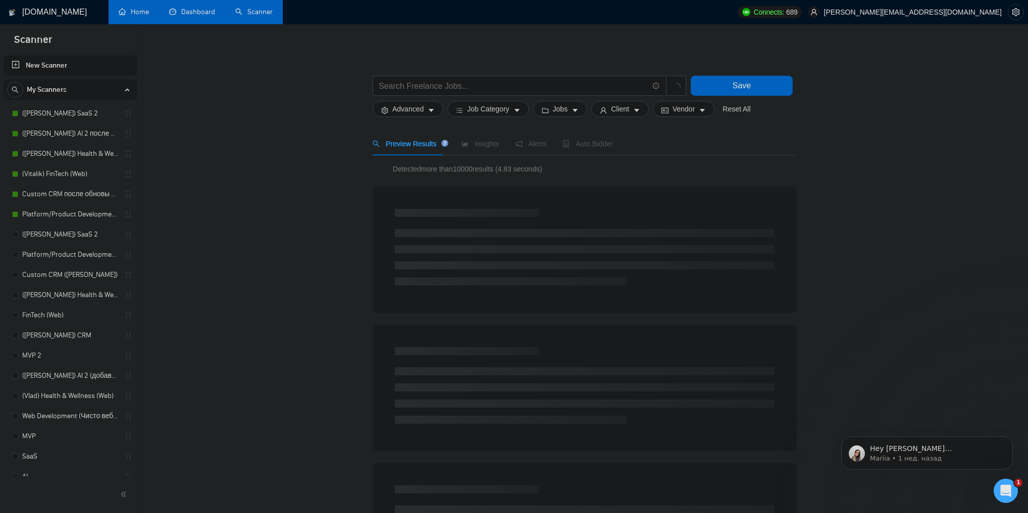
click at [142, 14] on link "Home" at bounding box center [134, 12] width 30 height 9
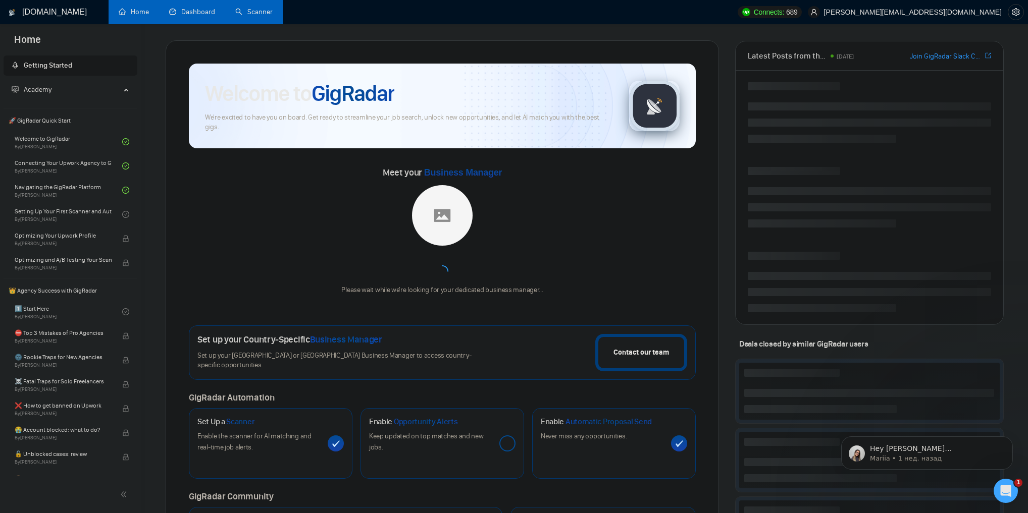
click at [273, 11] on link "Scanner" at bounding box center [253, 12] width 37 height 9
